Goal: Contribute content: Contribute content

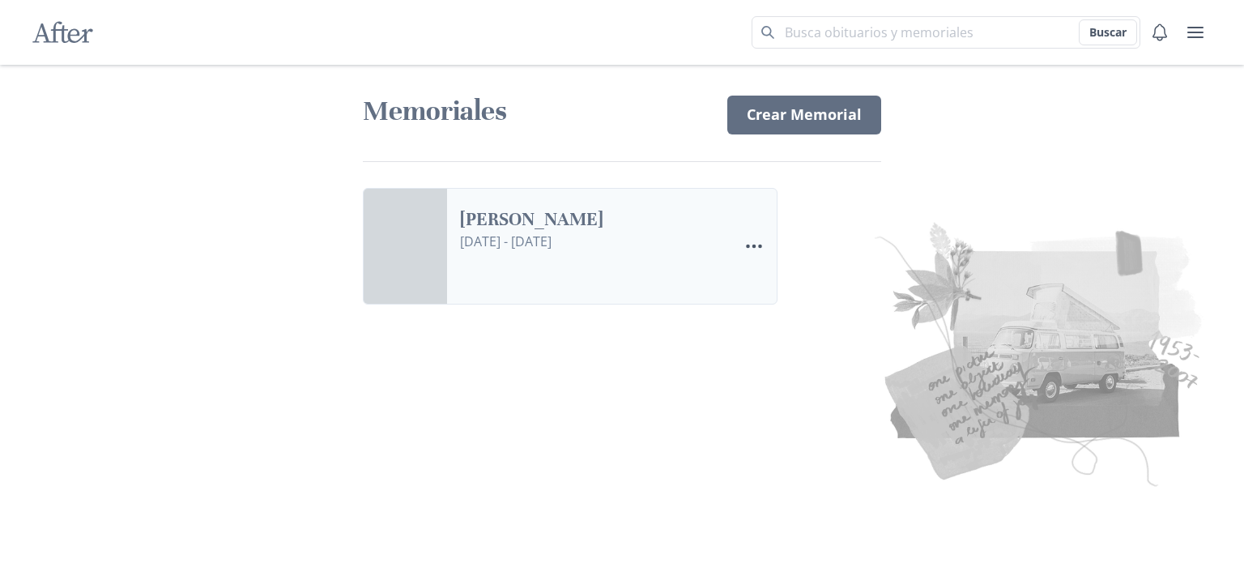
click at [614, 232] on link "[PERSON_NAME]" at bounding box center [592, 219] width 265 height 23
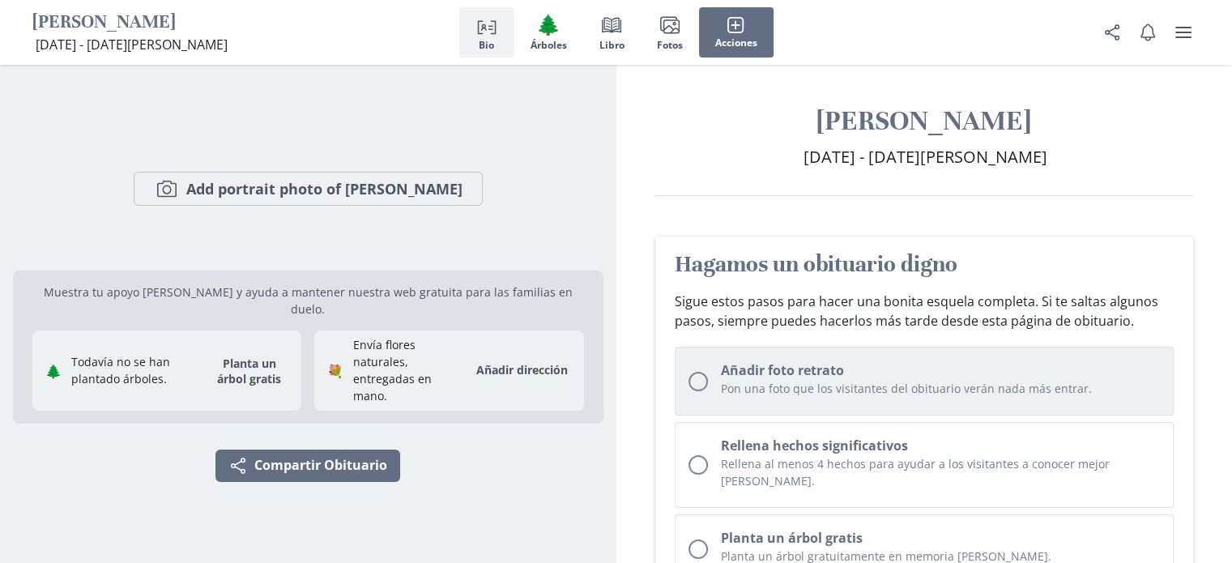
click at [702, 388] on div "Unchecked circle" at bounding box center [698, 381] width 19 height 19
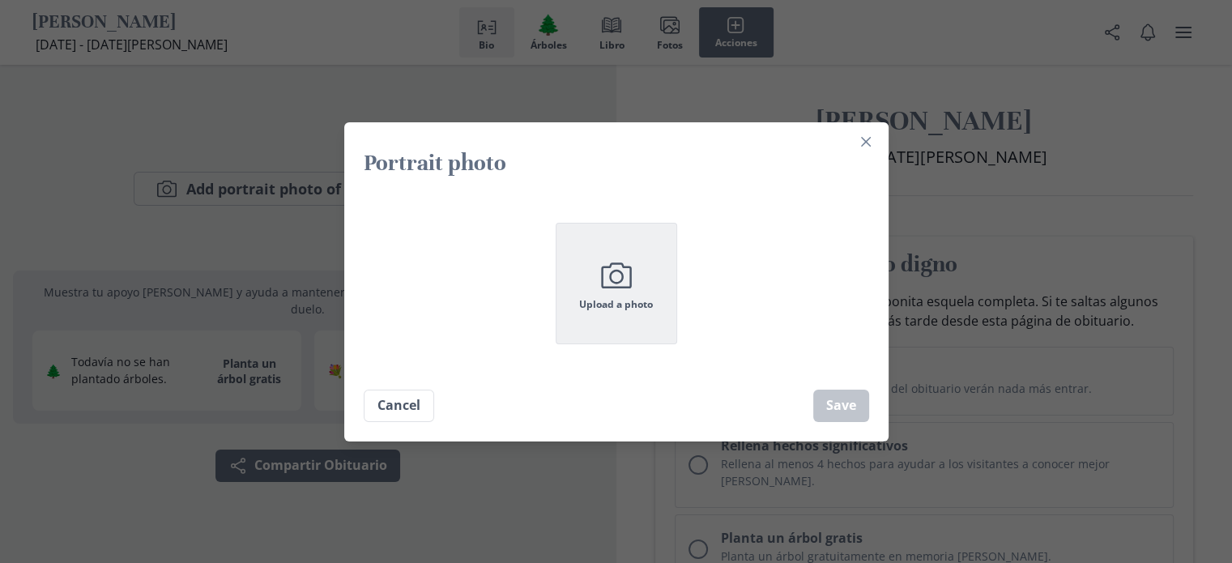
click at [625, 299] on span "Upload a photo" at bounding box center [616, 304] width 74 height 11
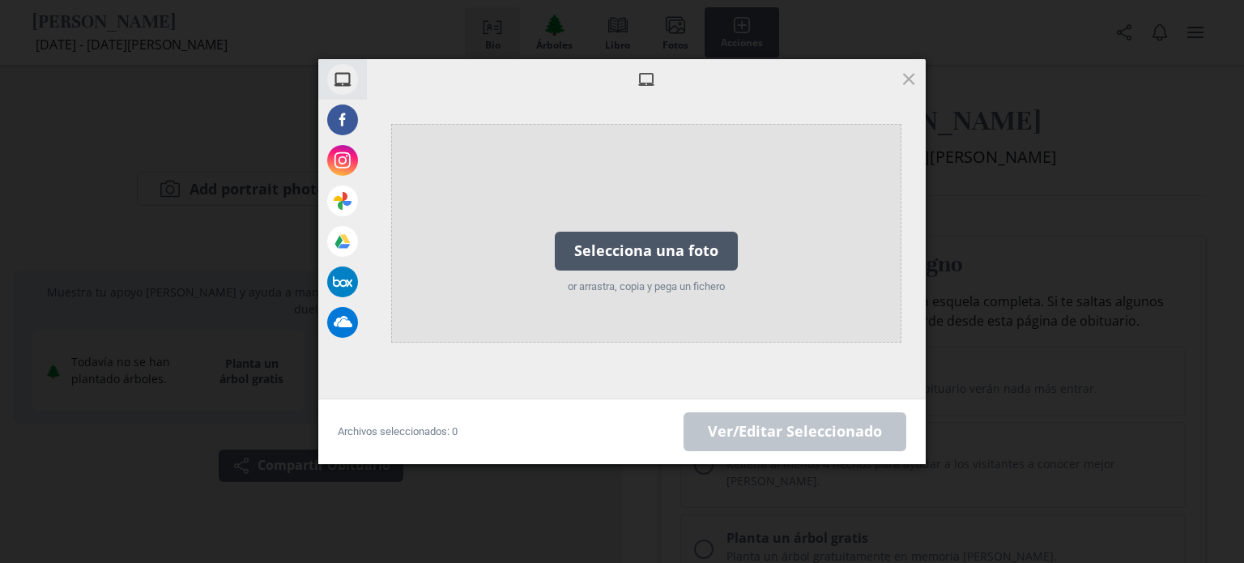
click at [657, 245] on div "Selecciona una foto" at bounding box center [646, 251] width 183 height 39
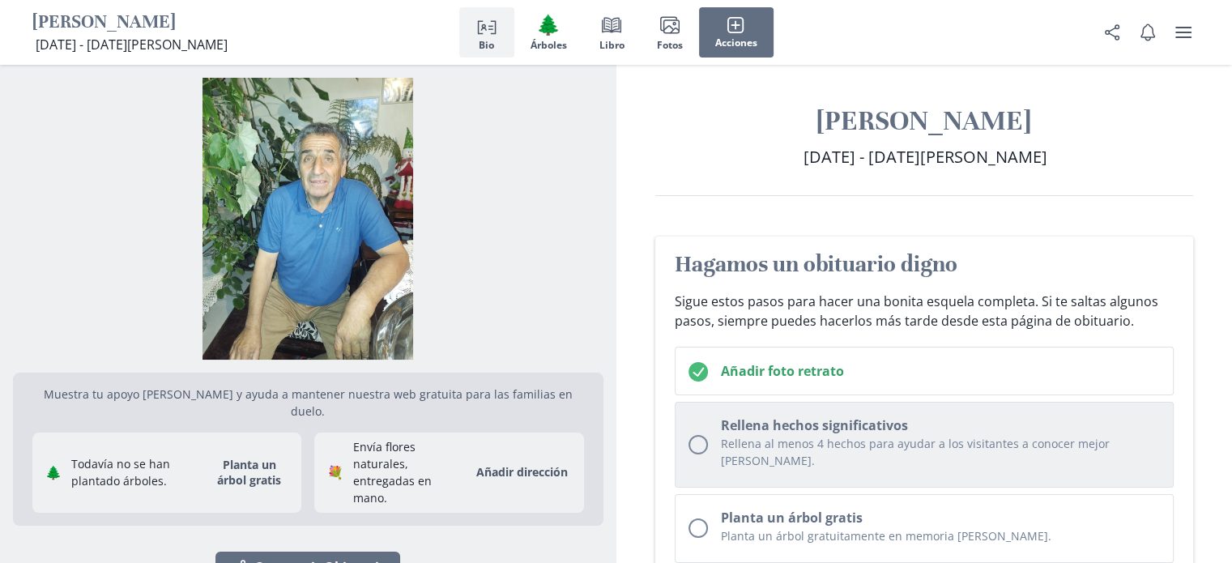
click at [864, 435] on p "Rellena al menos 4 hechos para ayudar a los visitantes a conocer mejor [PERSON_…" at bounding box center [941, 452] width 440 height 34
